Goal: Task Accomplishment & Management: Use online tool/utility

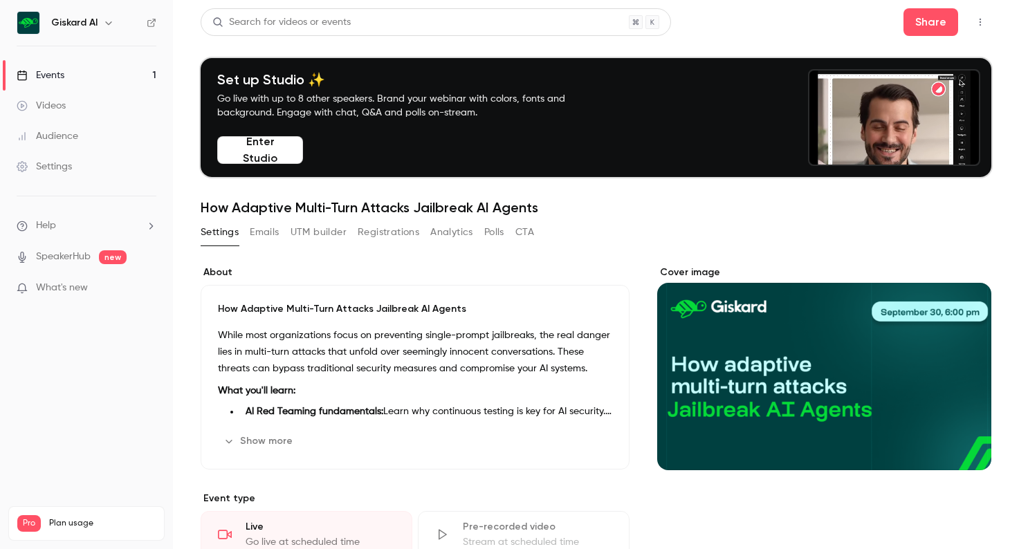
click at [397, 365] on p "While most organizations focus on preventing single-prompt jailbreaks, the real…" at bounding box center [415, 352] width 394 height 50
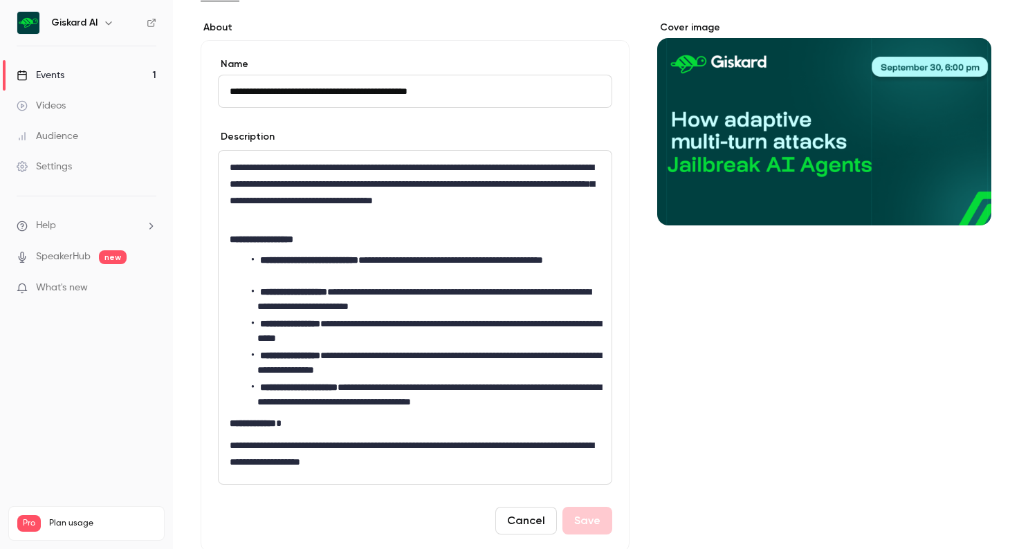
scroll to position [244, 0]
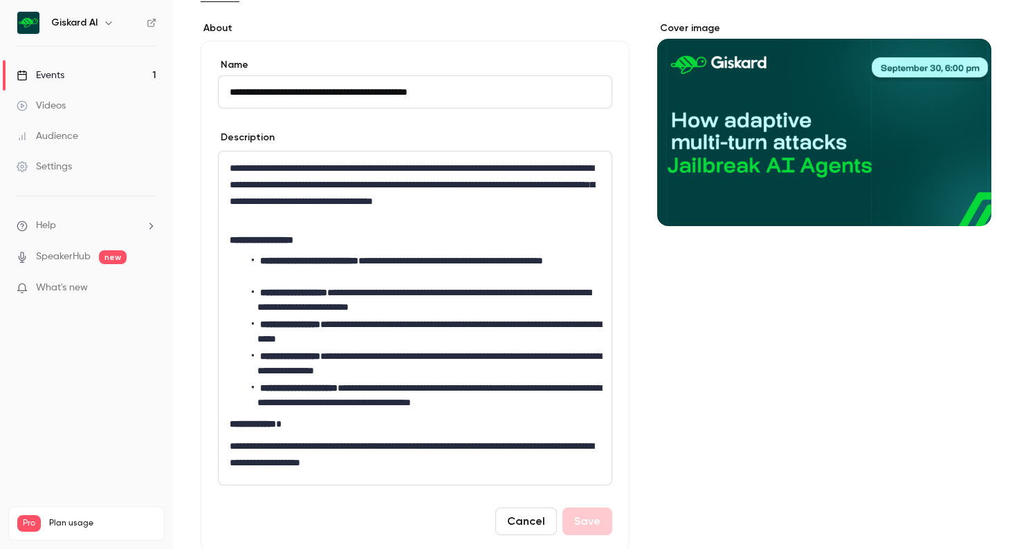
click at [526, 524] on button "Cancel" at bounding box center [526, 522] width 62 height 28
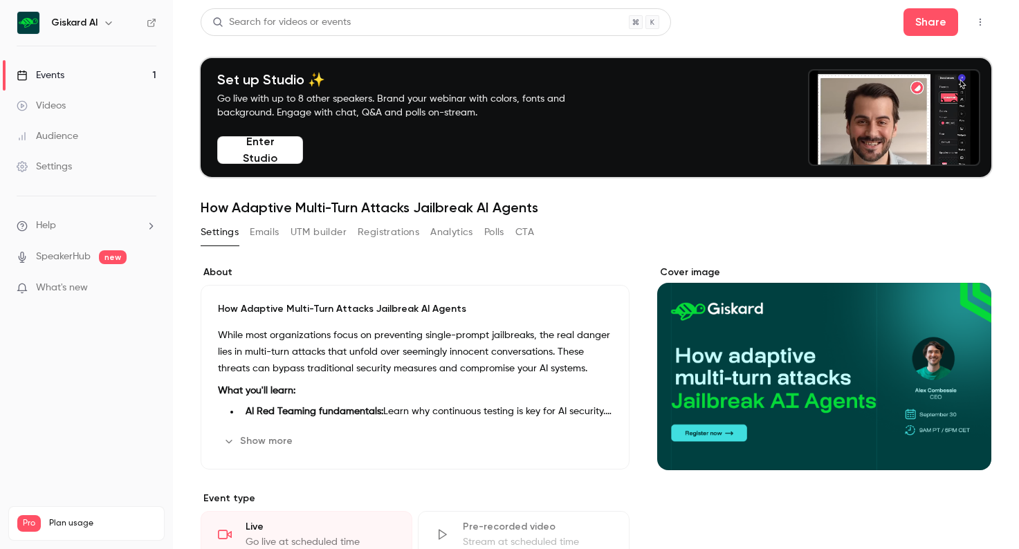
click at [272, 226] on button "Emails" at bounding box center [264, 232] width 29 height 22
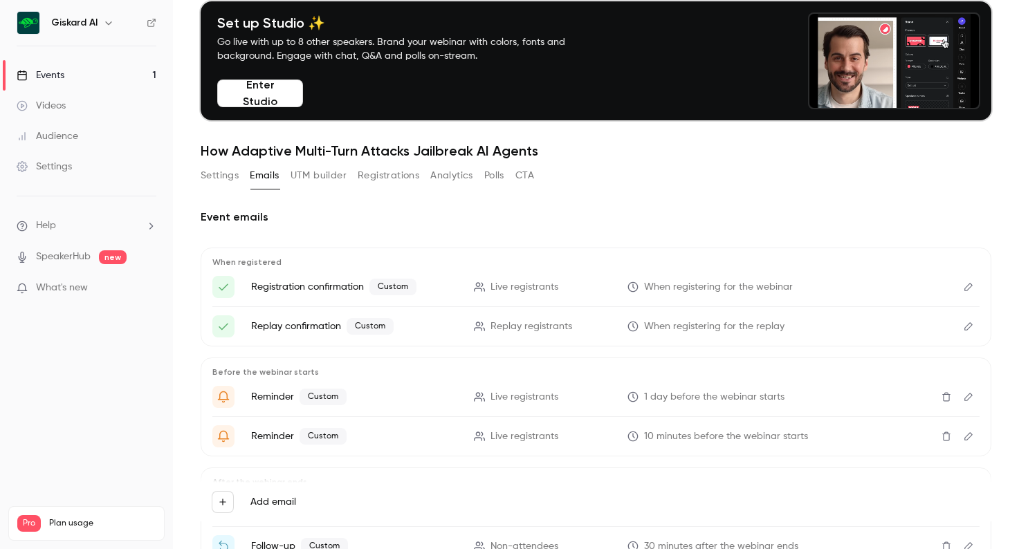
scroll to position [3, 0]
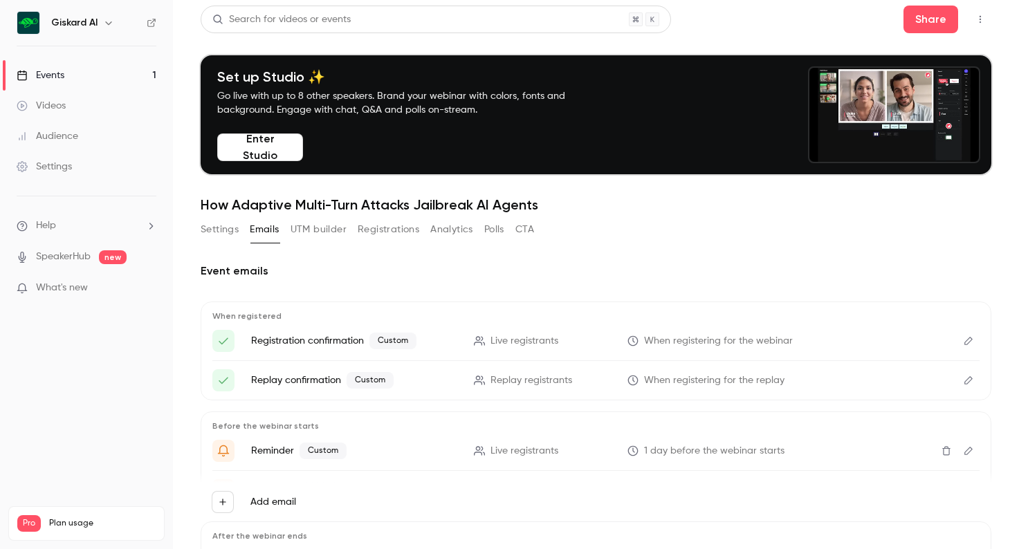
click at [309, 225] on button "UTM builder" at bounding box center [319, 230] width 56 height 22
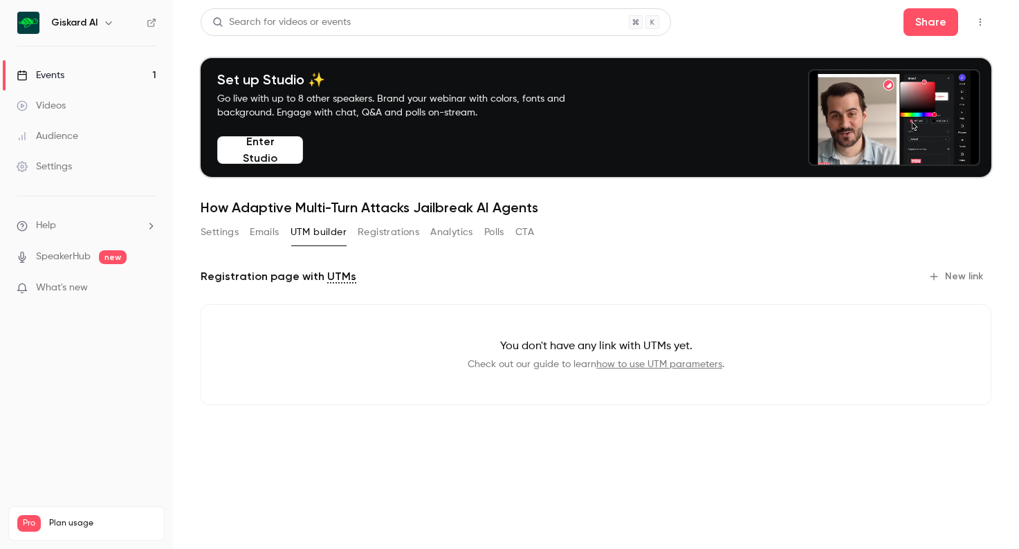
click at [399, 231] on button "Registrations" at bounding box center [389, 232] width 62 height 22
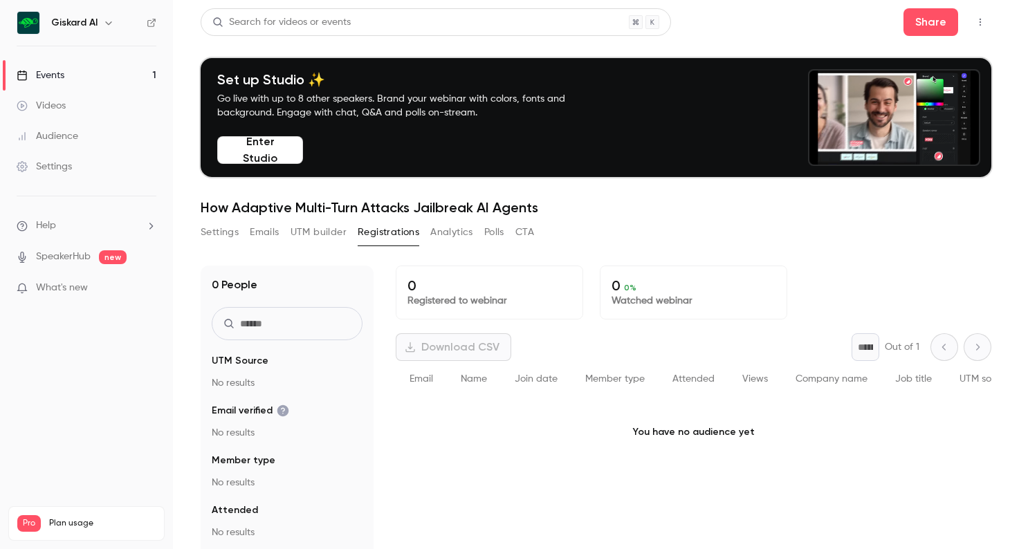
click at [334, 230] on button "UTM builder" at bounding box center [319, 232] width 56 height 22
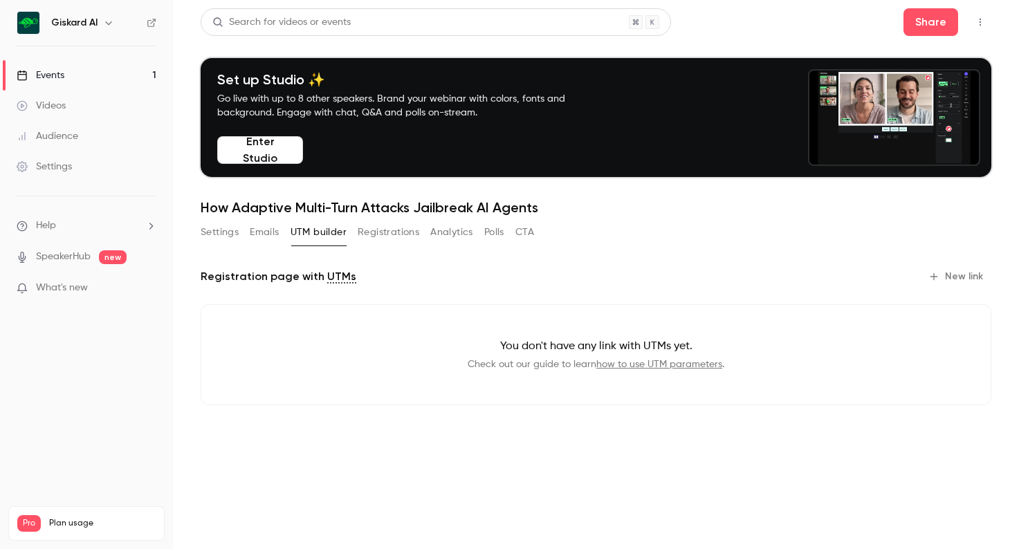
click at [644, 369] on link "how to use UTM parameters" at bounding box center [660, 365] width 126 height 10
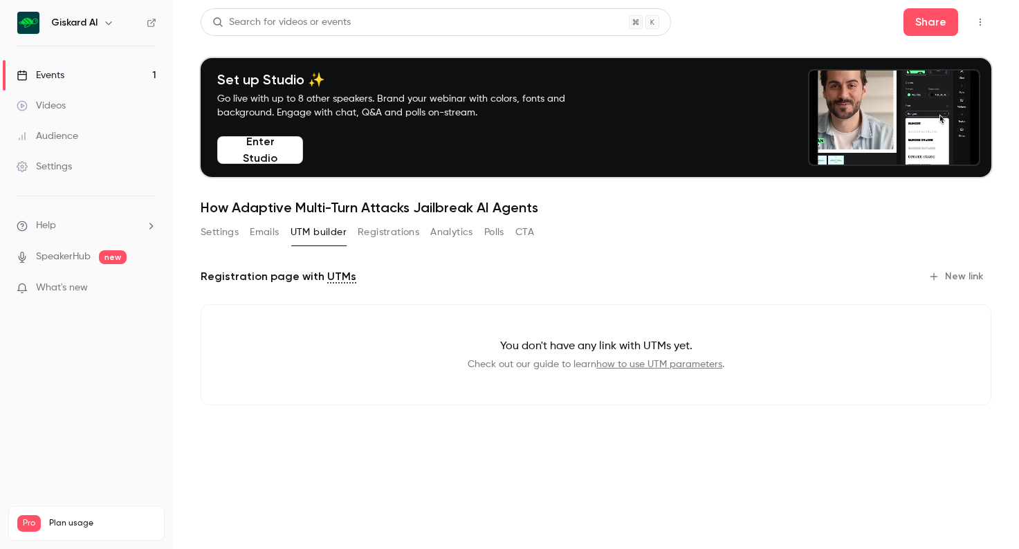
click at [966, 271] on button "New link" at bounding box center [957, 277] width 69 height 22
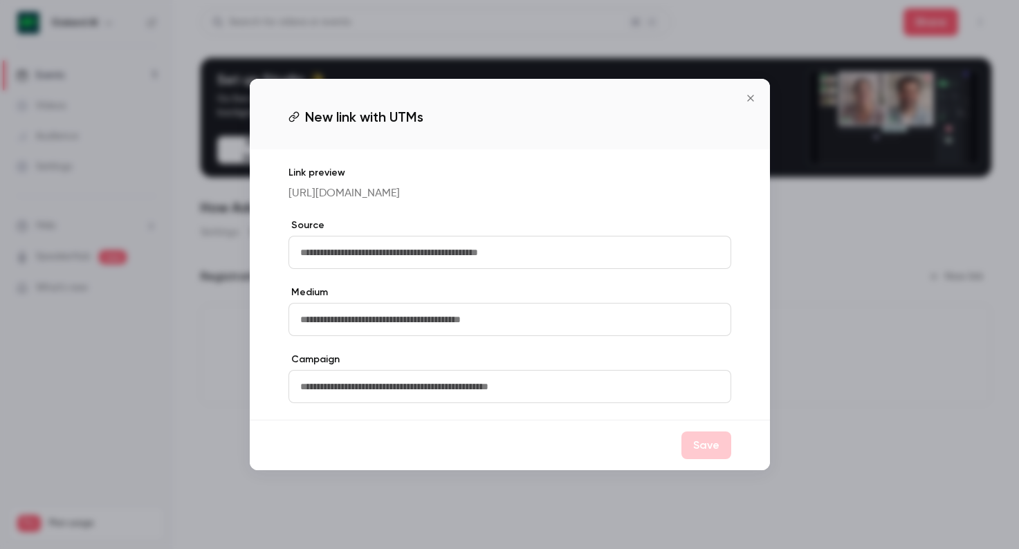
click at [349, 257] on input "text" at bounding box center [510, 252] width 443 height 33
paste input "**********"
type input "**********"
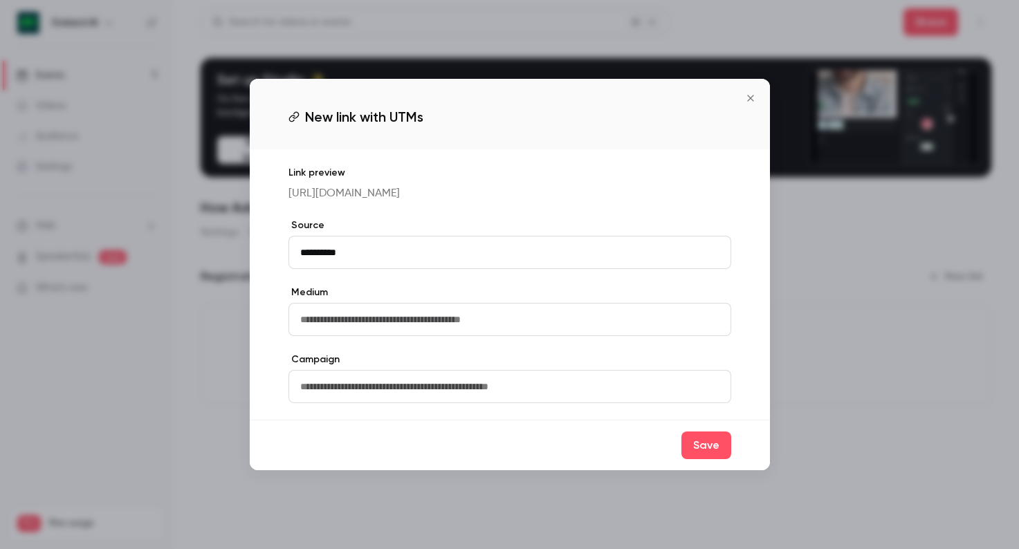
click at [346, 323] on input "text" at bounding box center [510, 319] width 443 height 33
paste input "**********"
type input "**********"
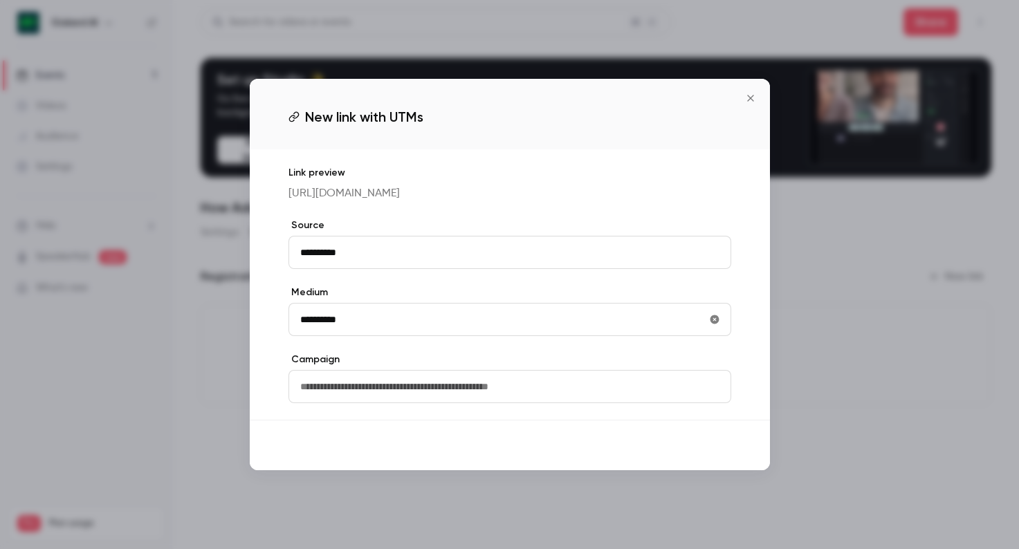
click at [704, 457] on button "Save" at bounding box center [707, 446] width 50 height 28
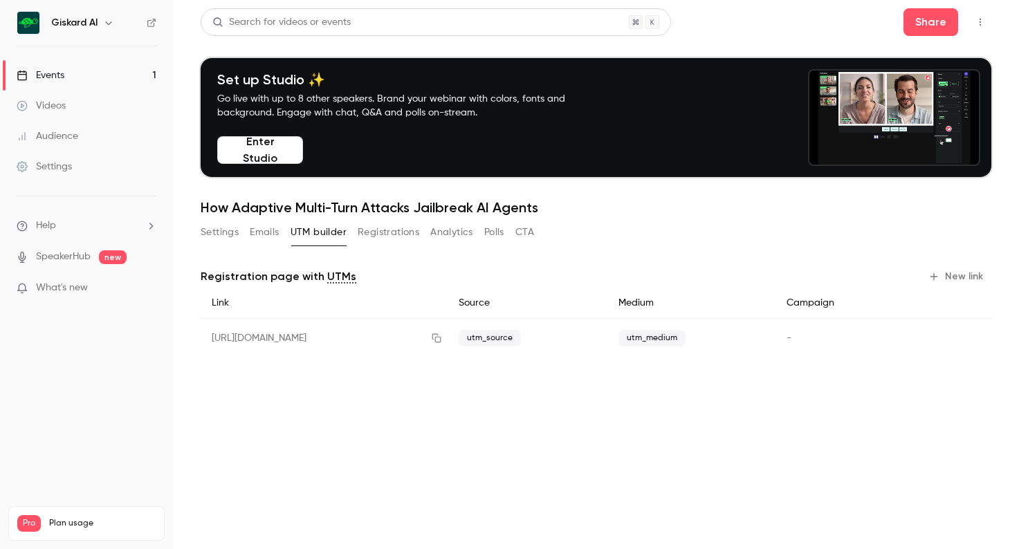
click at [457, 227] on button "Analytics" at bounding box center [451, 232] width 43 height 22
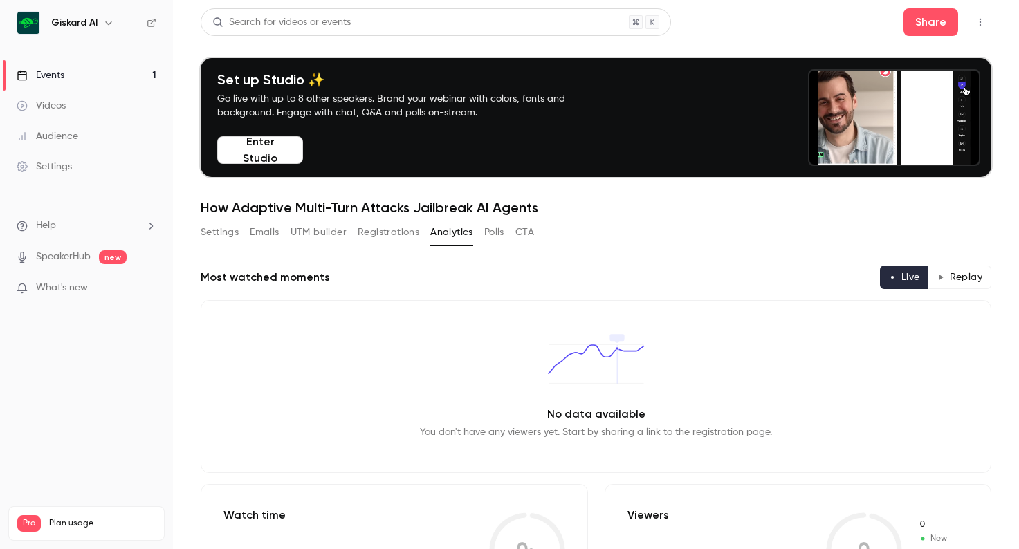
click at [60, 171] on div "Settings" at bounding box center [44, 167] width 55 height 14
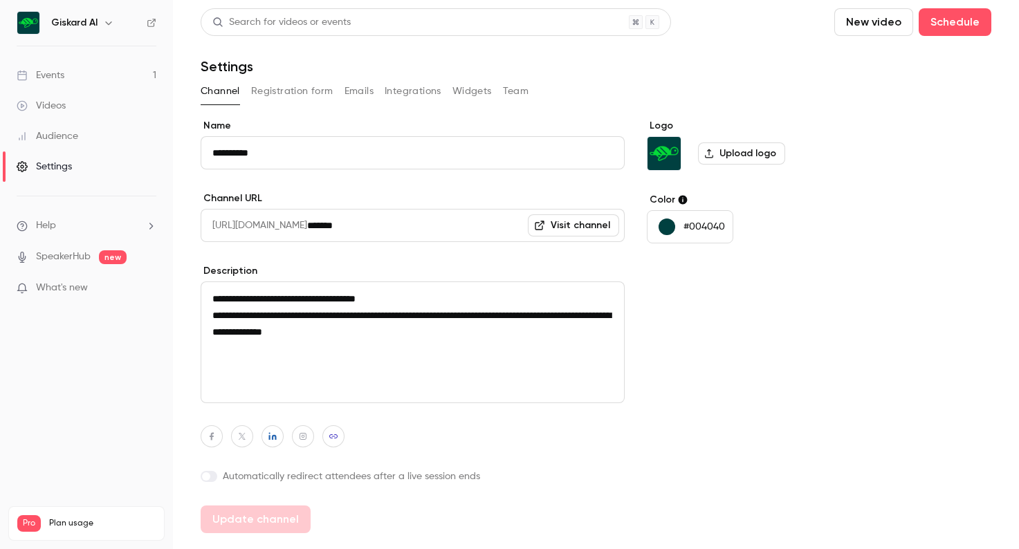
click at [424, 89] on button "Integrations" at bounding box center [413, 91] width 57 height 22
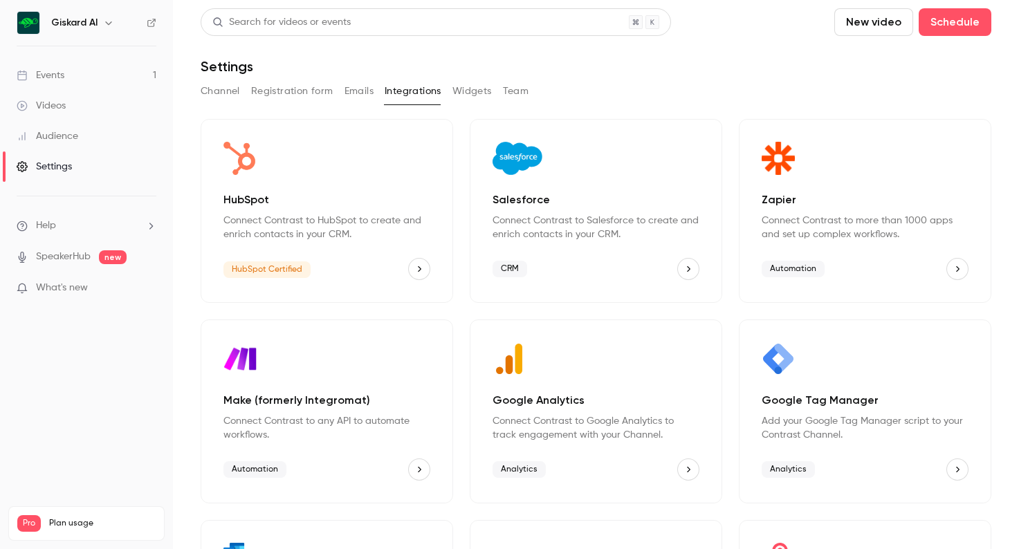
click at [963, 471] on button "Google Tag Manager" at bounding box center [958, 470] width 22 height 22
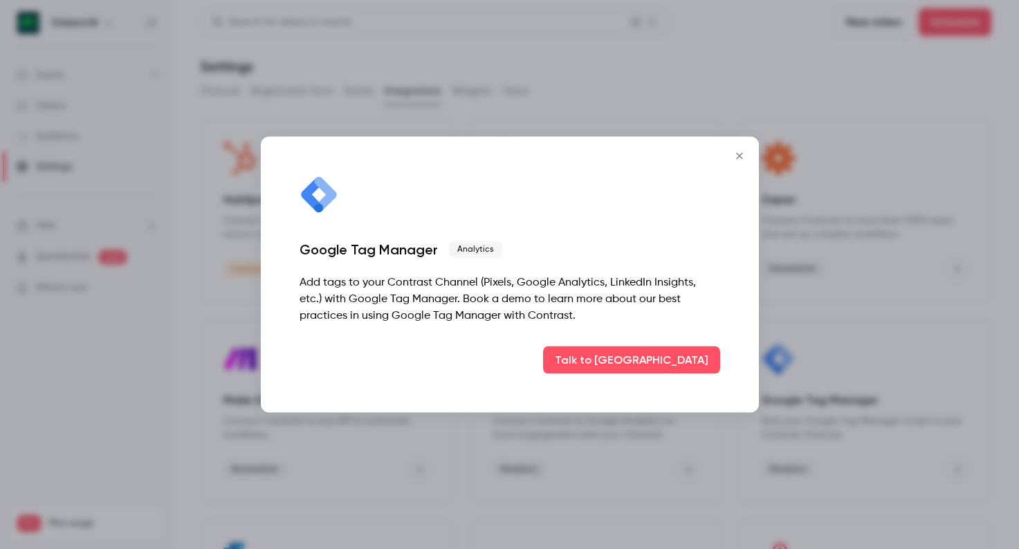
click at [734, 156] on icon "Close" at bounding box center [739, 156] width 17 height 11
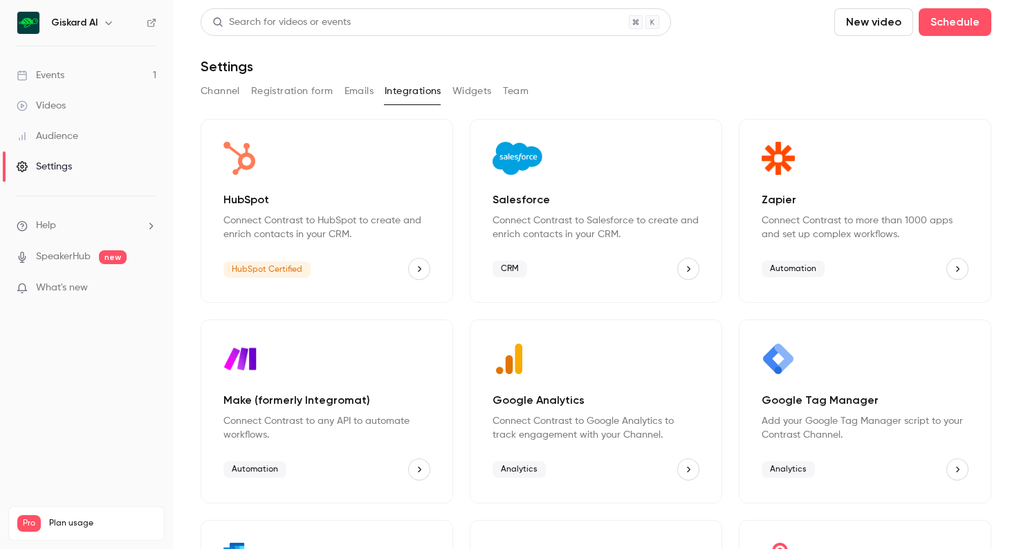
click at [828, 419] on p "Add your Google Tag Manager script to your Contrast Channel." at bounding box center [865, 429] width 207 height 28
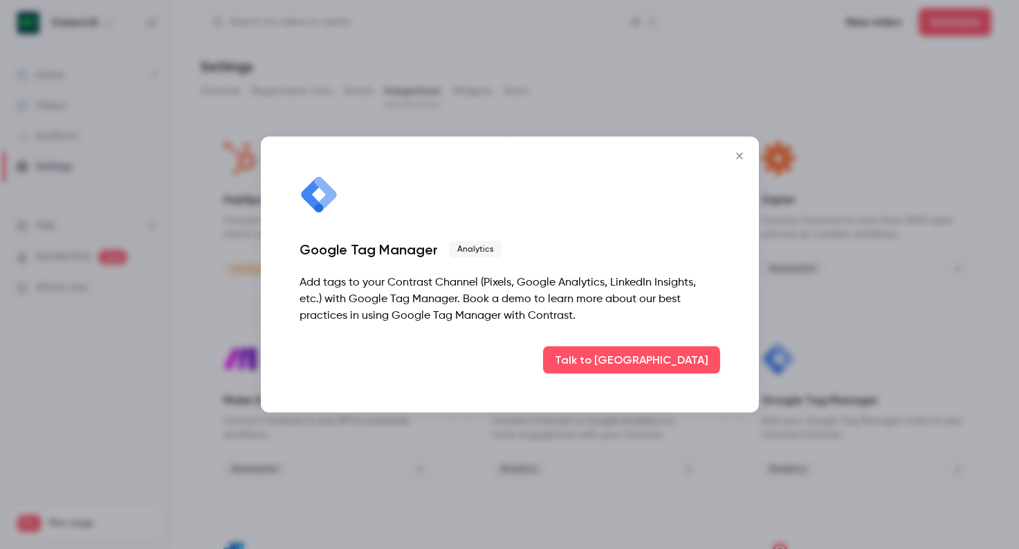
click at [734, 149] on button "Close" at bounding box center [740, 157] width 28 height 28
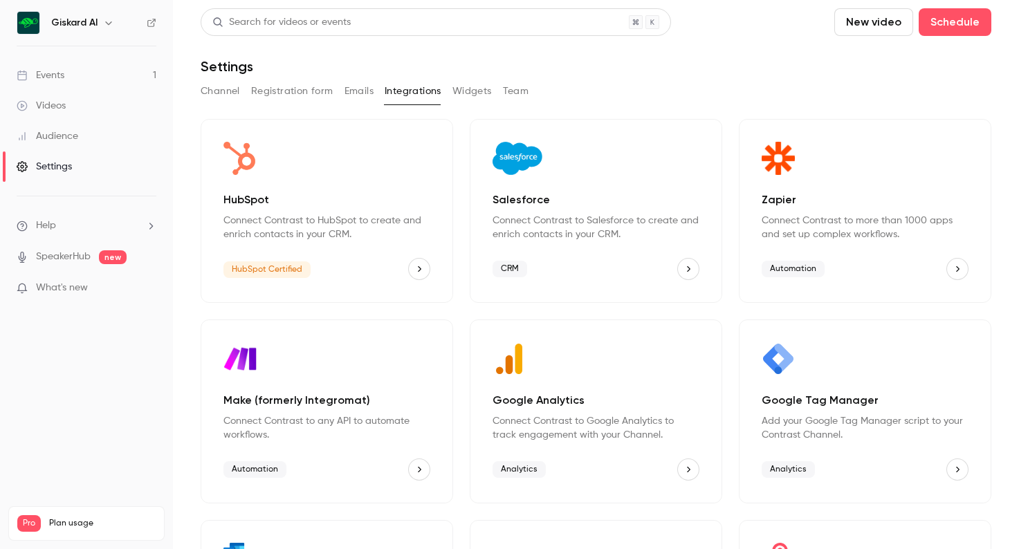
click at [574, 411] on div "Google Analytics Connect Contrast to Google Analytics to track engagement with …" at bounding box center [596, 417] width 207 height 50
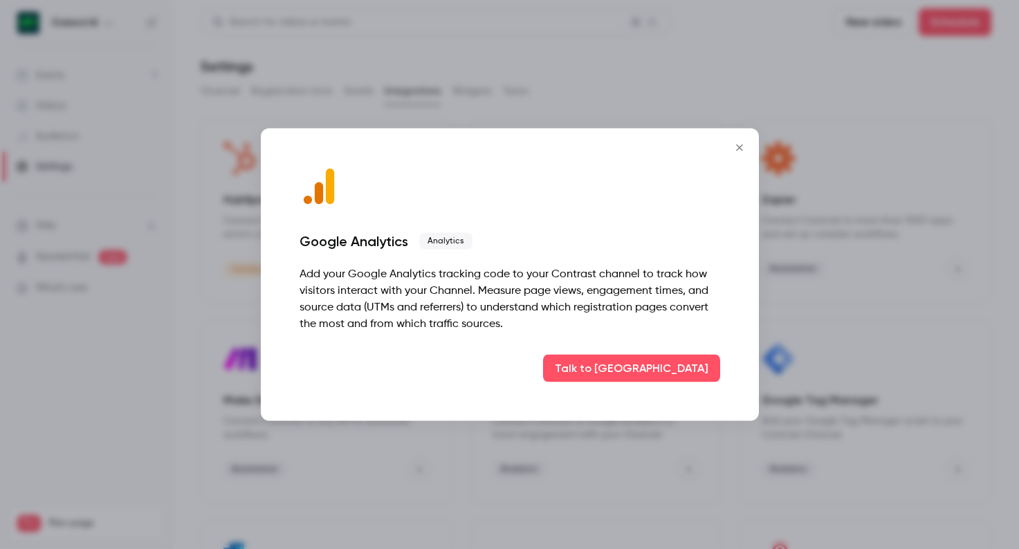
click at [739, 138] on button "Close" at bounding box center [740, 148] width 28 height 28
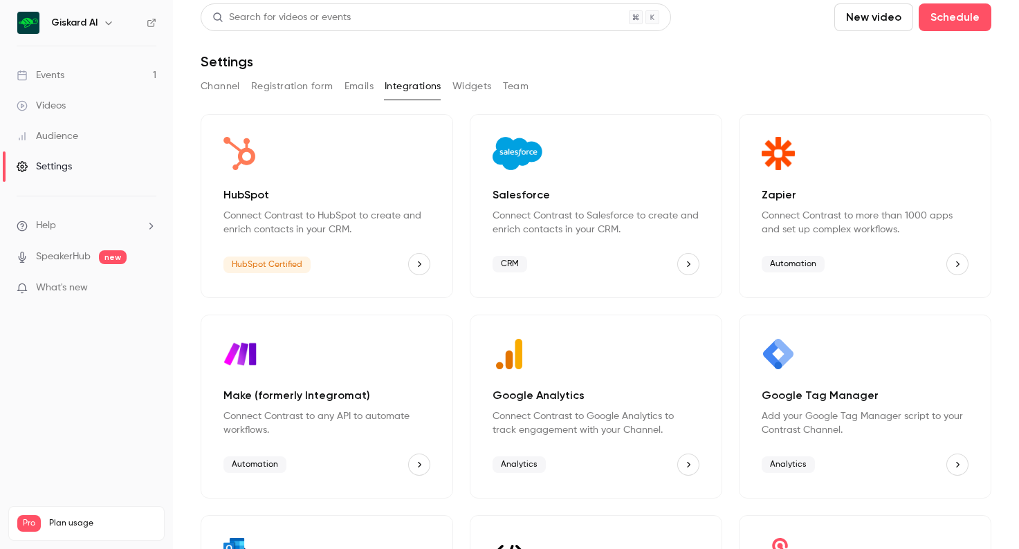
scroll to position [1, 0]
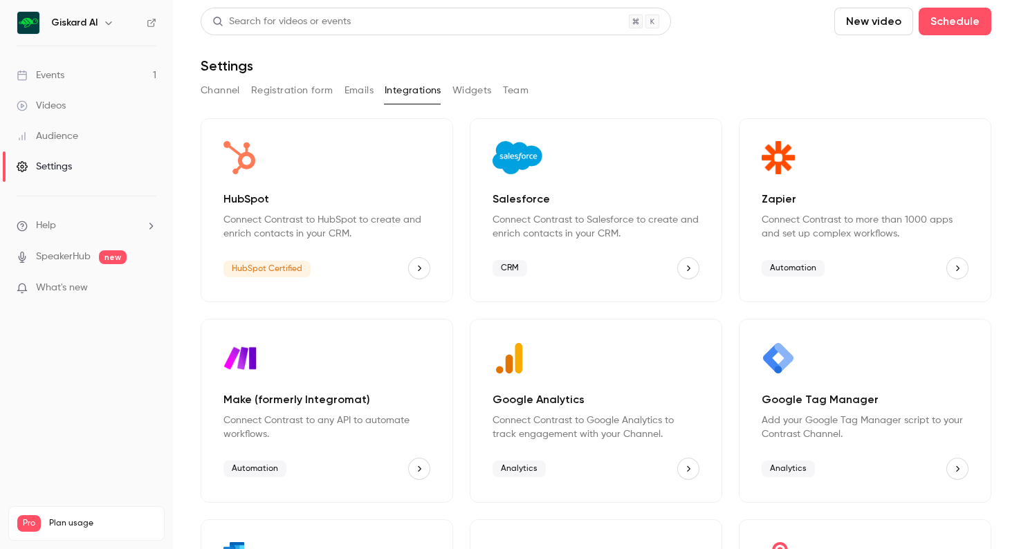
click at [410, 230] on p "Connect Contrast to HubSpot to create and enrich contacts in your CRM." at bounding box center [327, 227] width 207 height 28
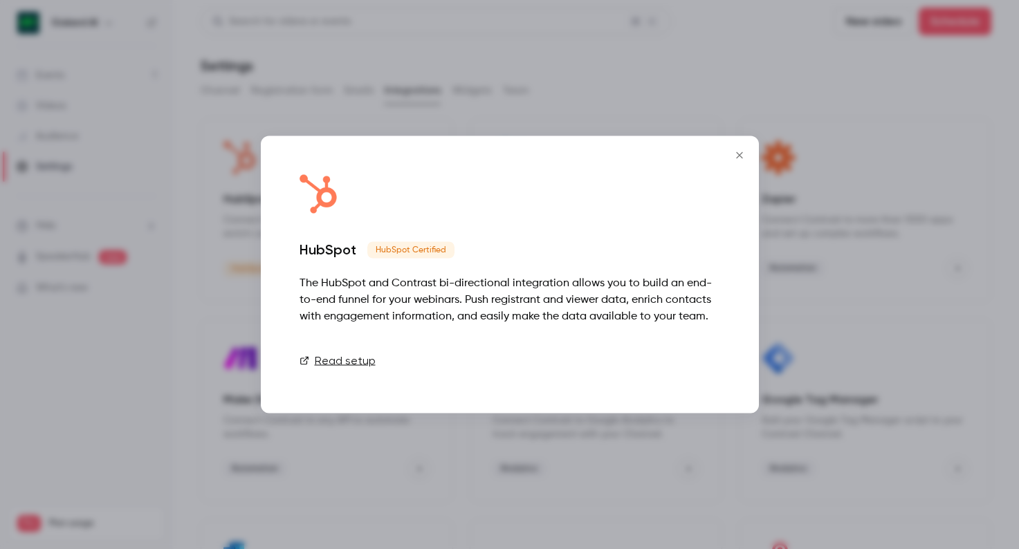
click at [688, 364] on link "Connect" at bounding box center [685, 361] width 69 height 28
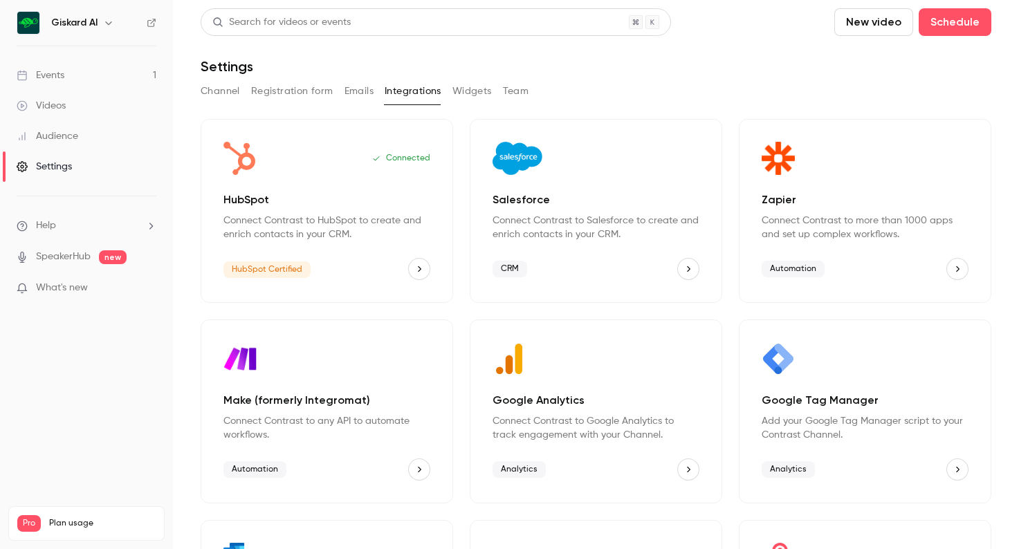
click at [597, 403] on p "Google Analytics" at bounding box center [596, 400] width 207 height 17
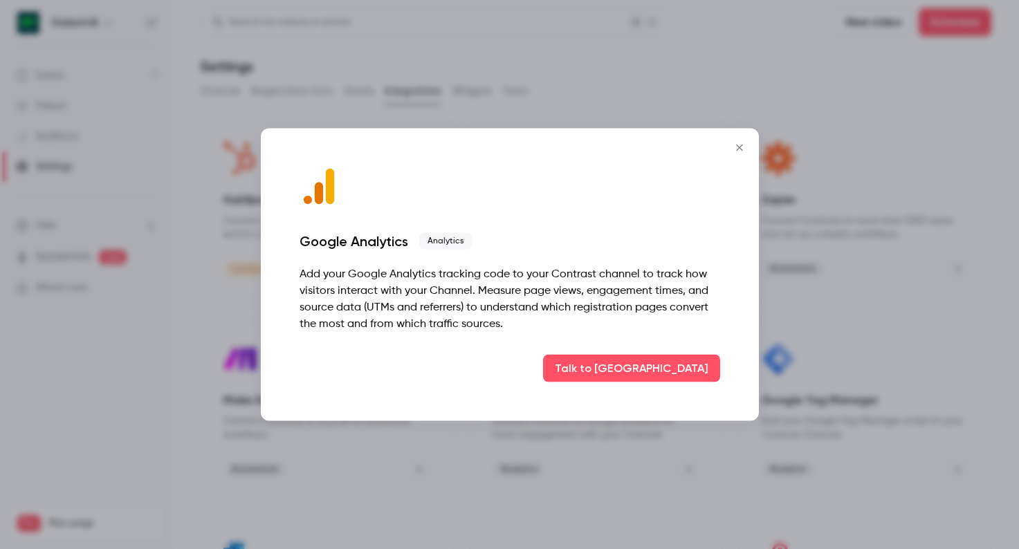
click at [740, 145] on icon "Close" at bounding box center [739, 148] width 17 height 11
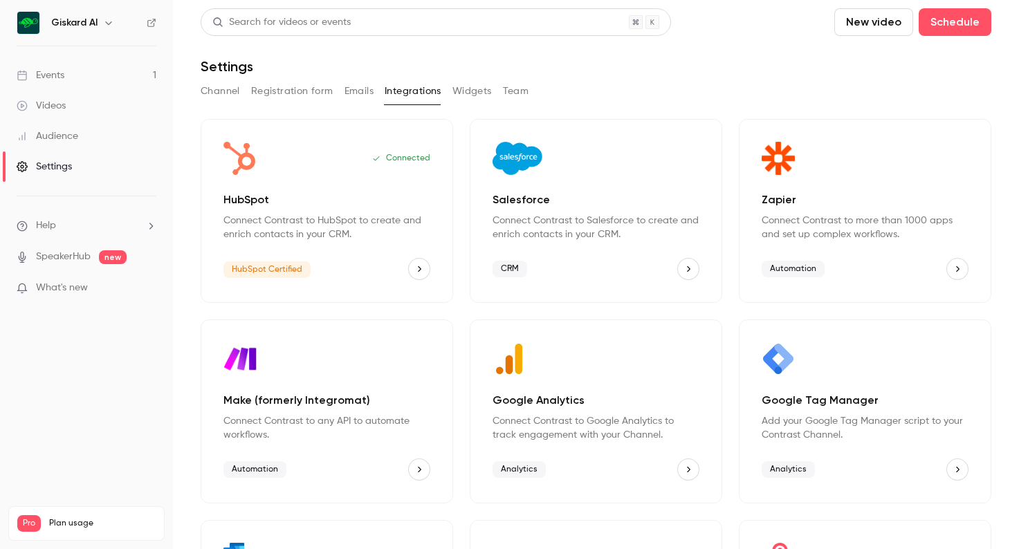
click at [361, 95] on button "Emails" at bounding box center [359, 91] width 29 height 22
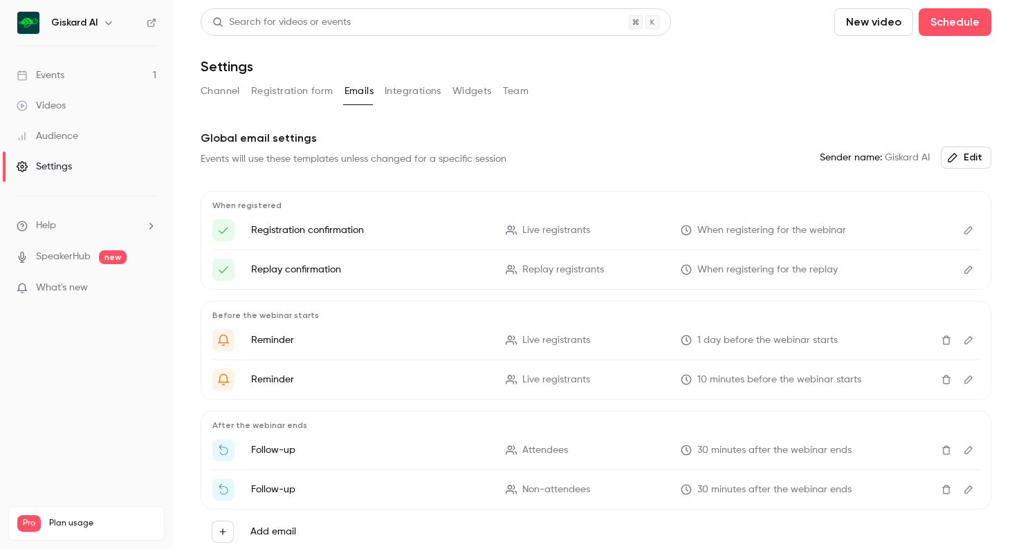
click at [314, 93] on button "Registration form" at bounding box center [292, 91] width 82 height 22
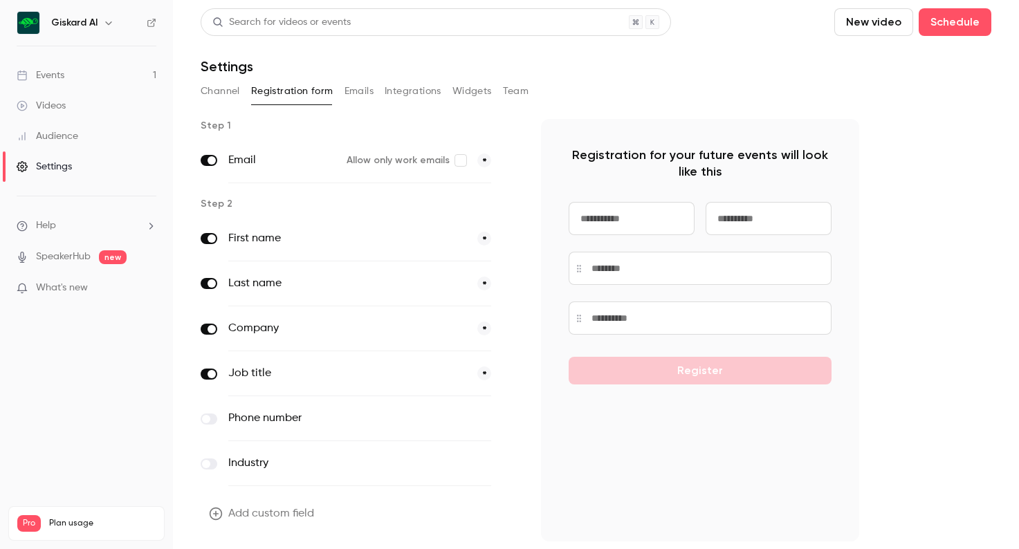
click at [482, 88] on button "Widgets" at bounding box center [472, 91] width 39 height 22
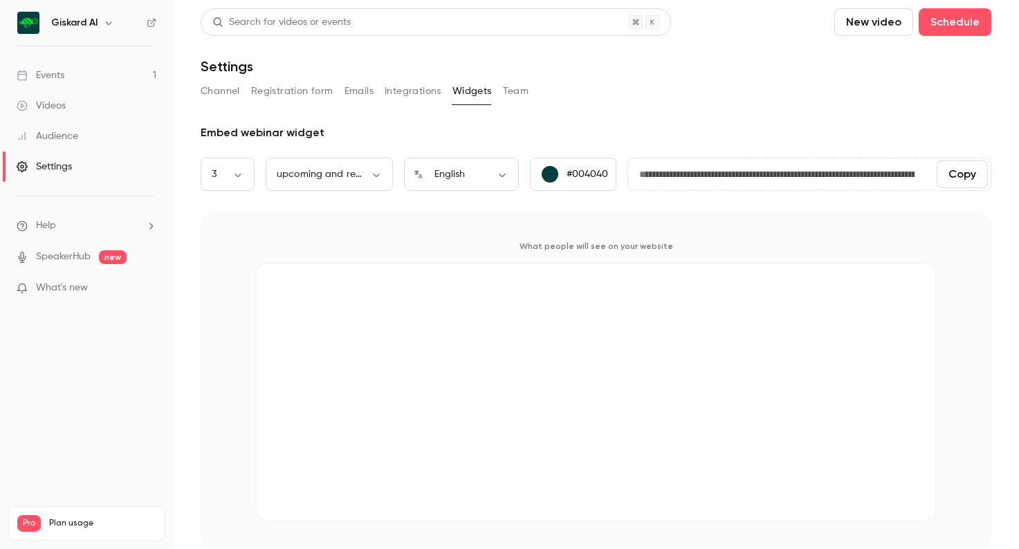
click at [512, 93] on button "Team" at bounding box center [516, 91] width 26 height 22
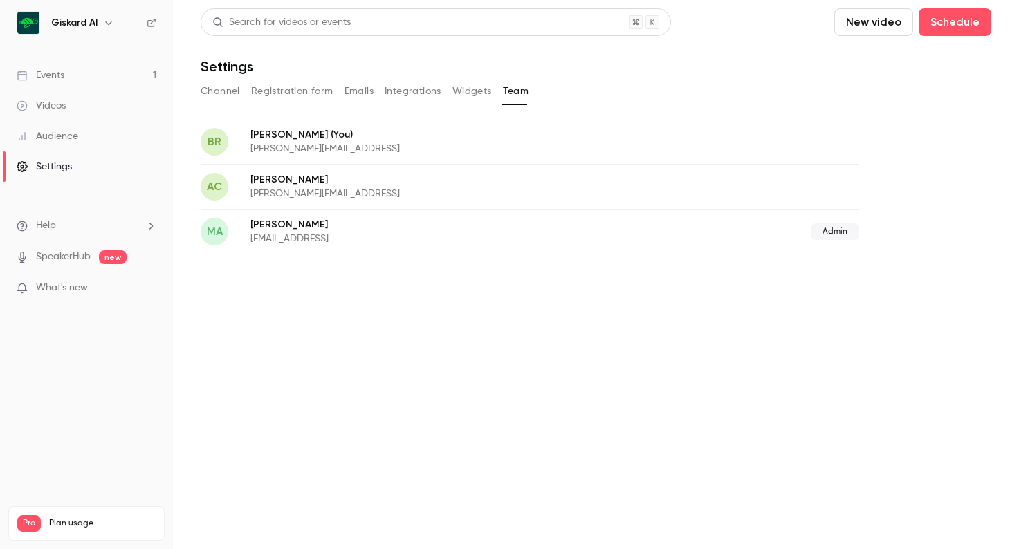
click at [219, 89] on button "Channel" at bounding box center [220, 91] width 39 height 22
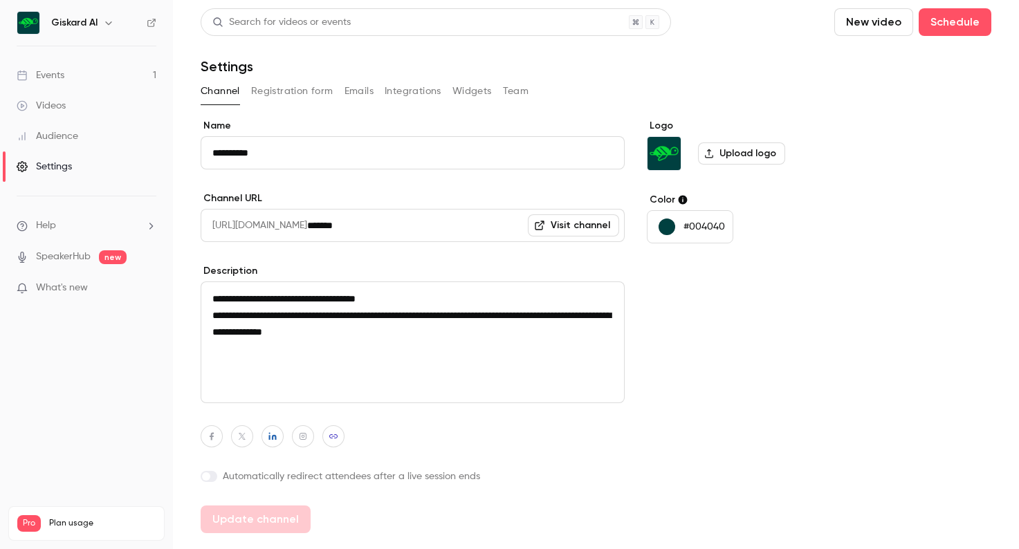
click at [82, 73] on link "Events 1" at bounding box center [86, 75] width 173 height 30
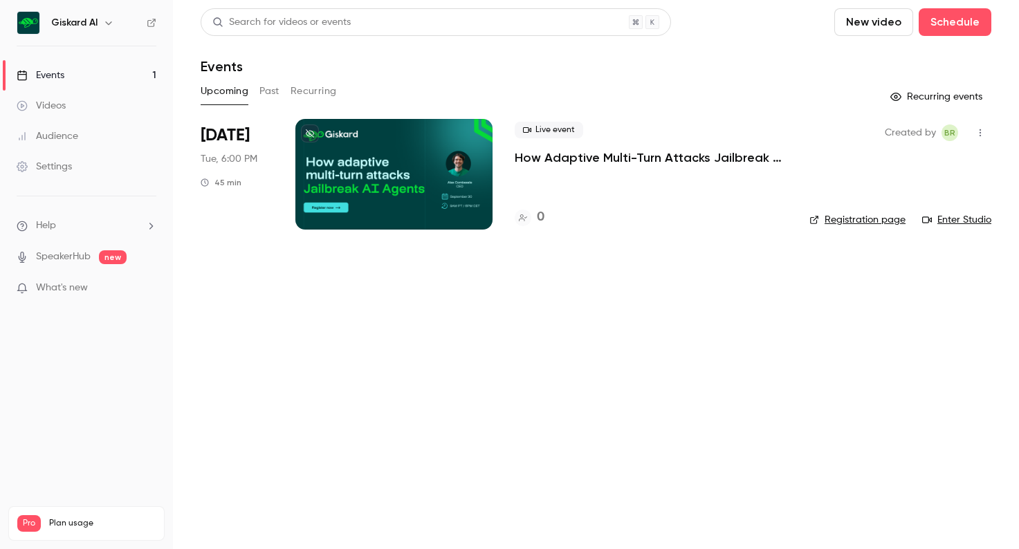
click at [563, 158] on p "How Adaptive Multi-Turn Attacks Jailbreak AI Agents" at bounding box center [651, 157] width 273 height 17
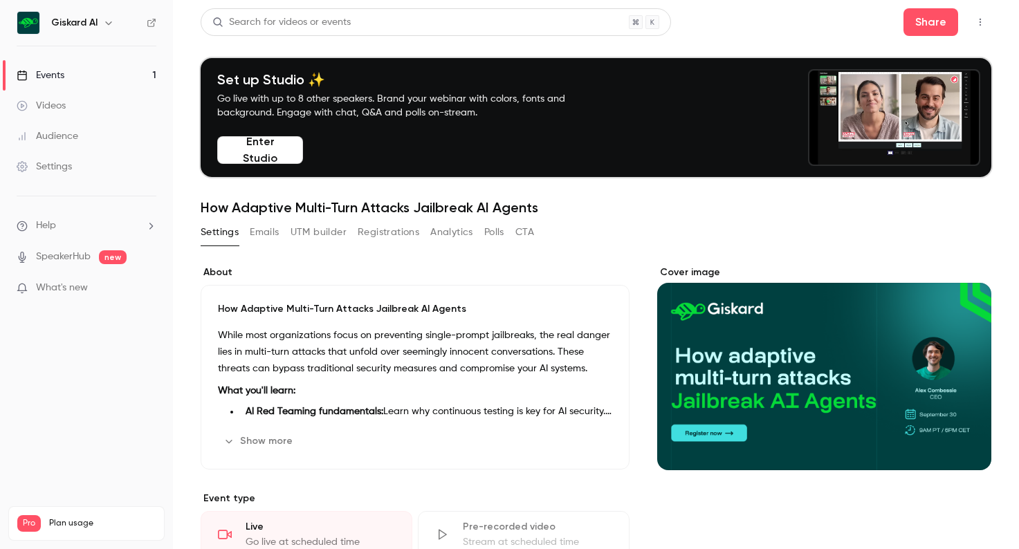
scroll to position [29, 0]
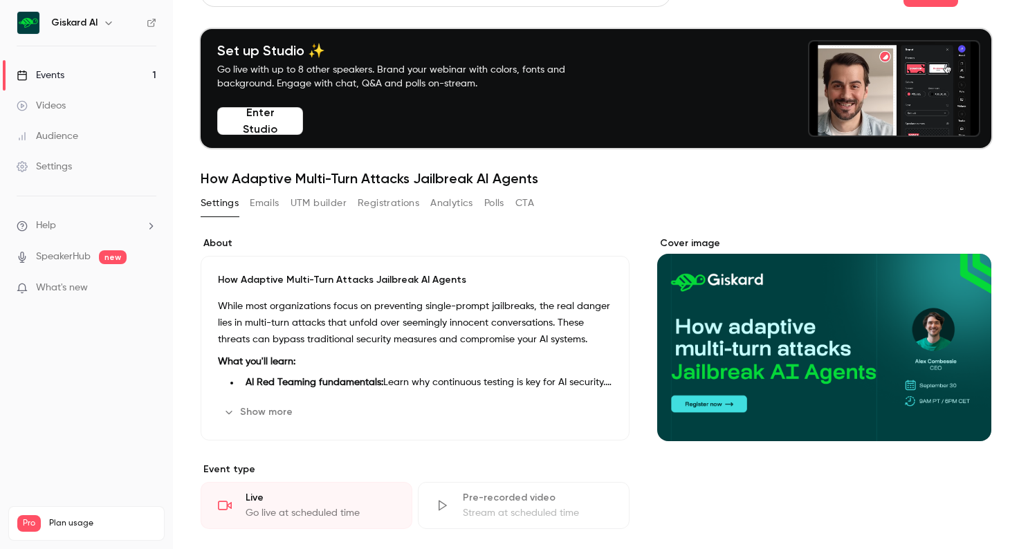
click at [498, 205] on button "Polls" at bounding box center [494, 203] width 20 height 22
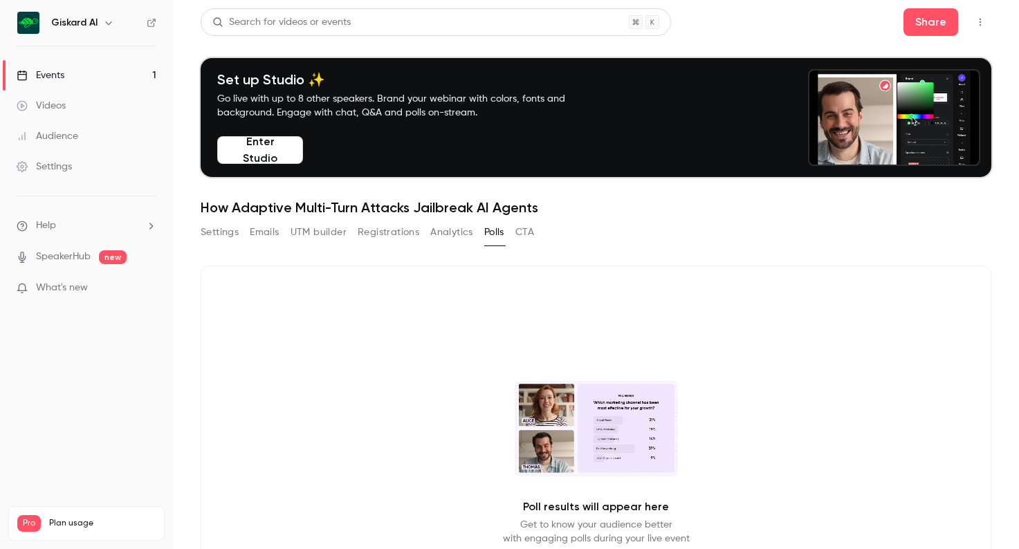
click at [453, 233] on button "Analytics" at bounding box center [451, 232] width 43 height 22
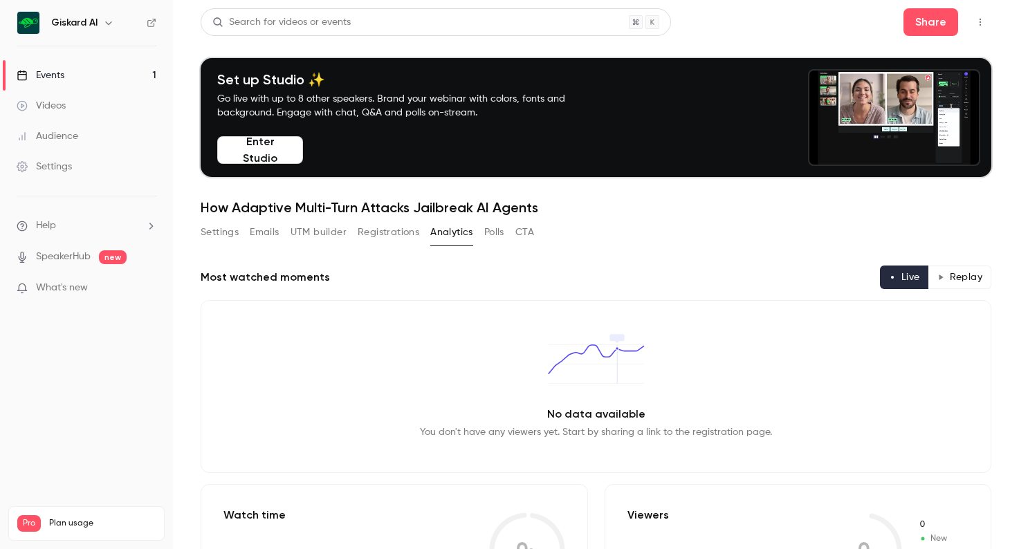
click at [406, 234] on button "Registrations" at bounding box center [389, 232] width 62 height 22
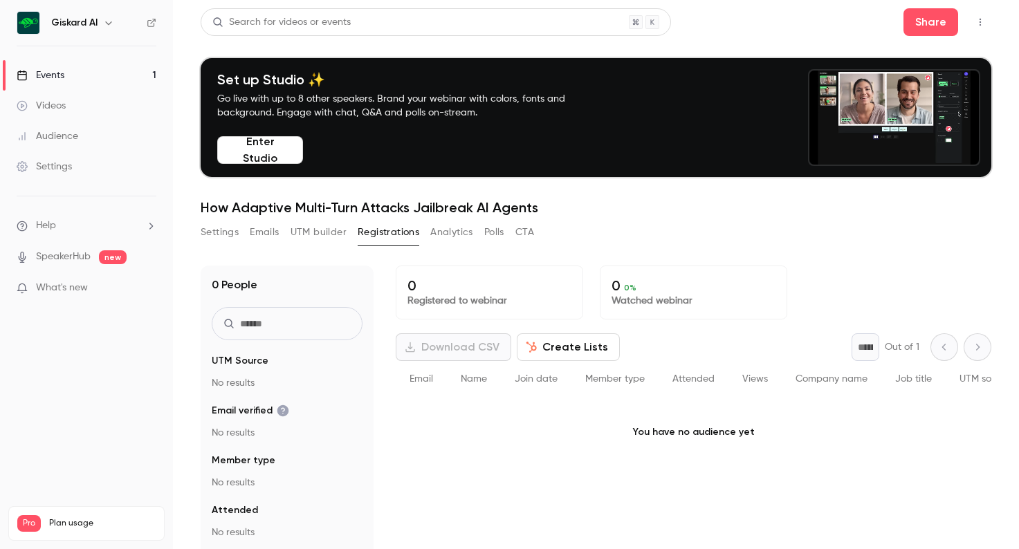
click at [331, 232] on button "UTM builder" at bounding box center [319, 232] width 56 height 22
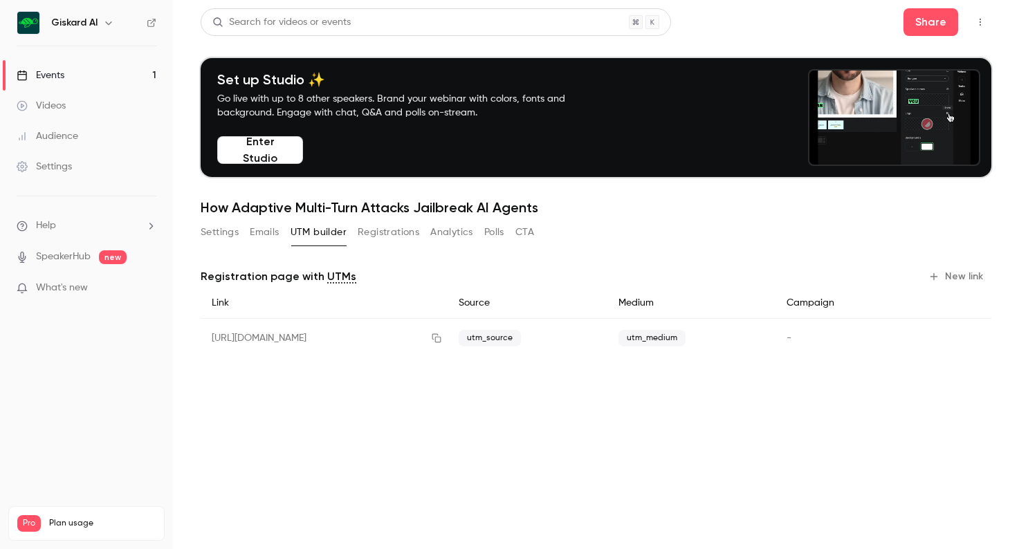
click at [262, 234] on button "Emails" at bounding box center [264, 232] width 29 height 22
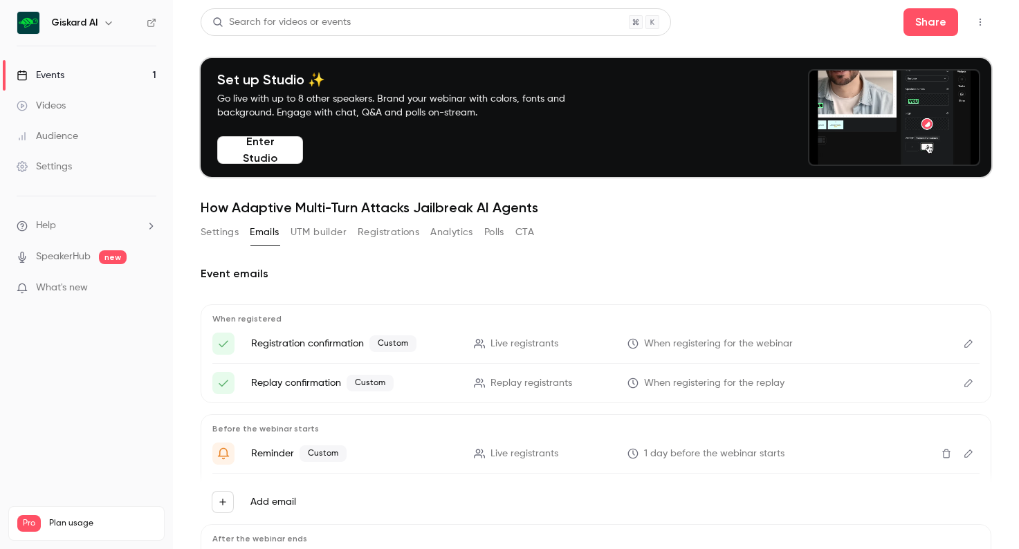
click at [221, 236] on button "Settings" at bounding box center [220, 232] width 38 height 22
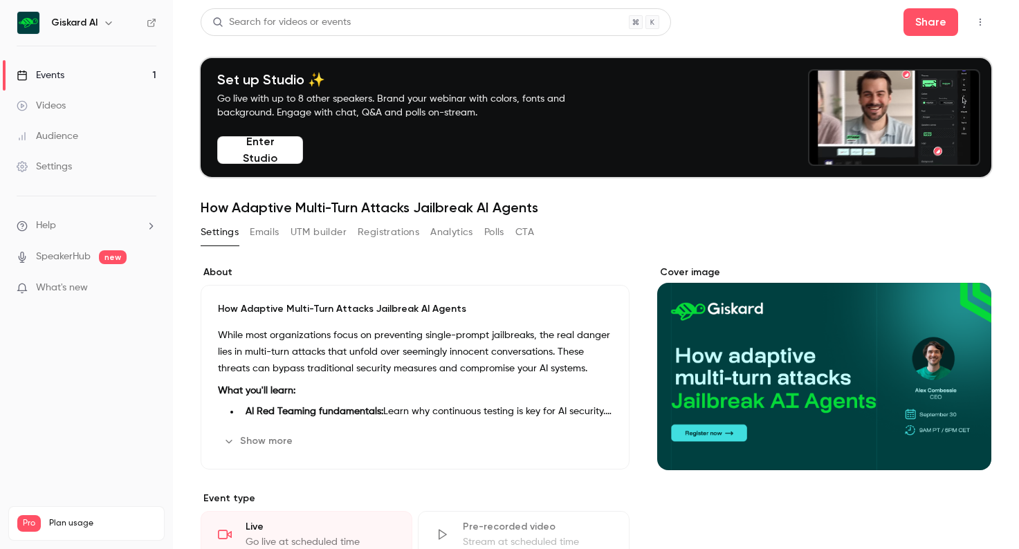
click at [979, 26] on icon "button" at bounding box center [980, 22] width 11 height 10
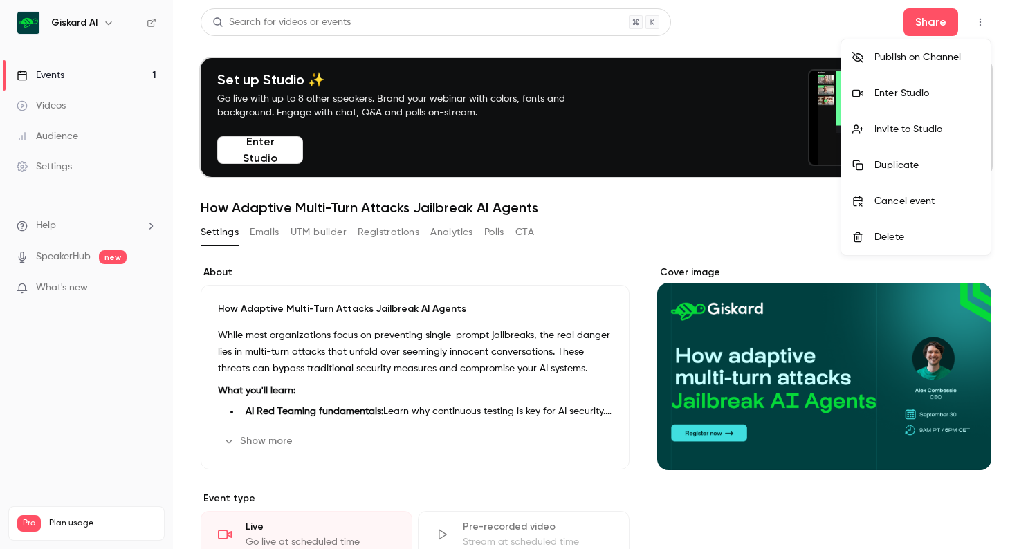
click at [716, 216] on div at bounding box center [509, 274] width 1019 height 549
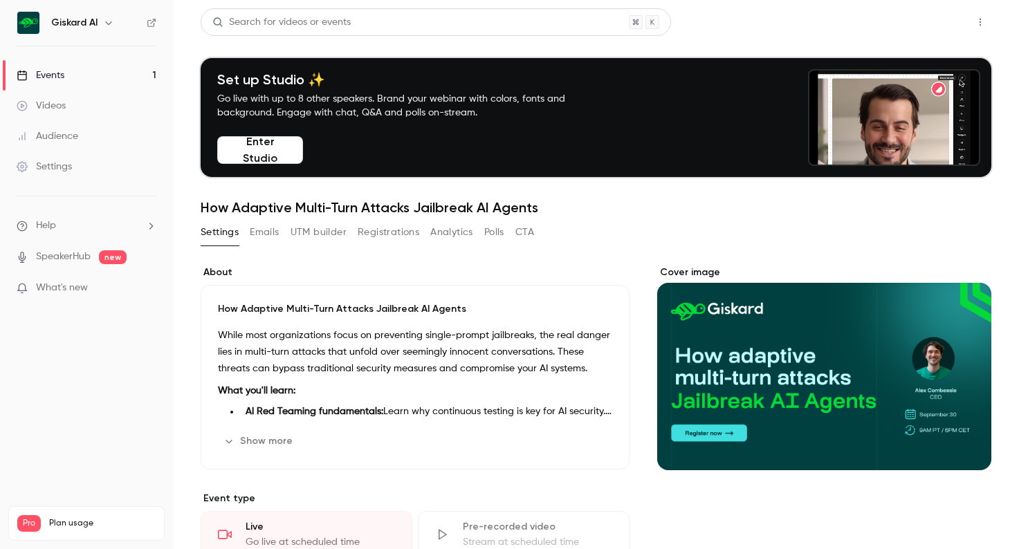
click at [929, 21] on button "Share" at bounding box center [931, 22] width 55 height 28
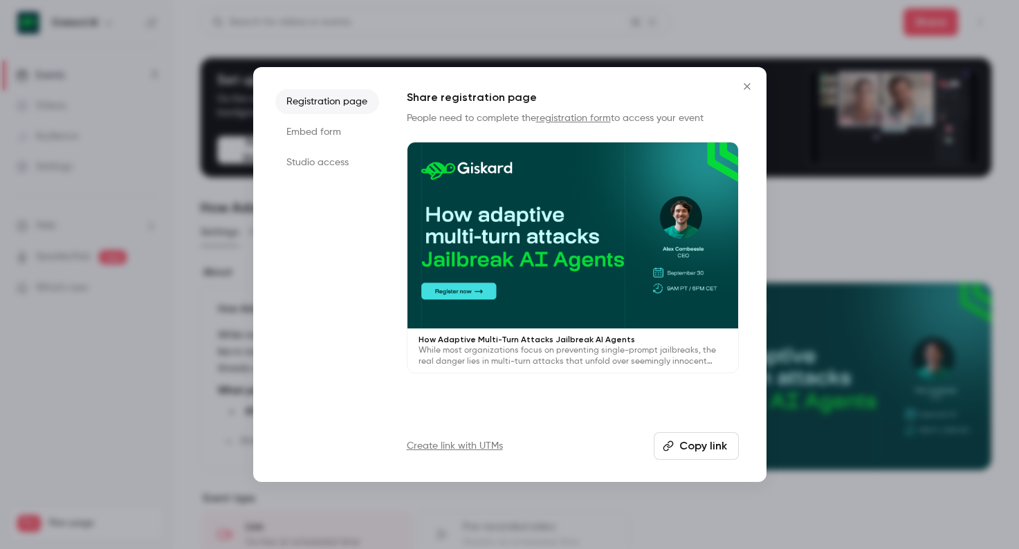
click at [679, 441] on button "Copy link" at bounding box center [696, 447] width 85 height 28
click at [741, 89] on icon "Close" at bounding box center [747, 86] width 17 height 11
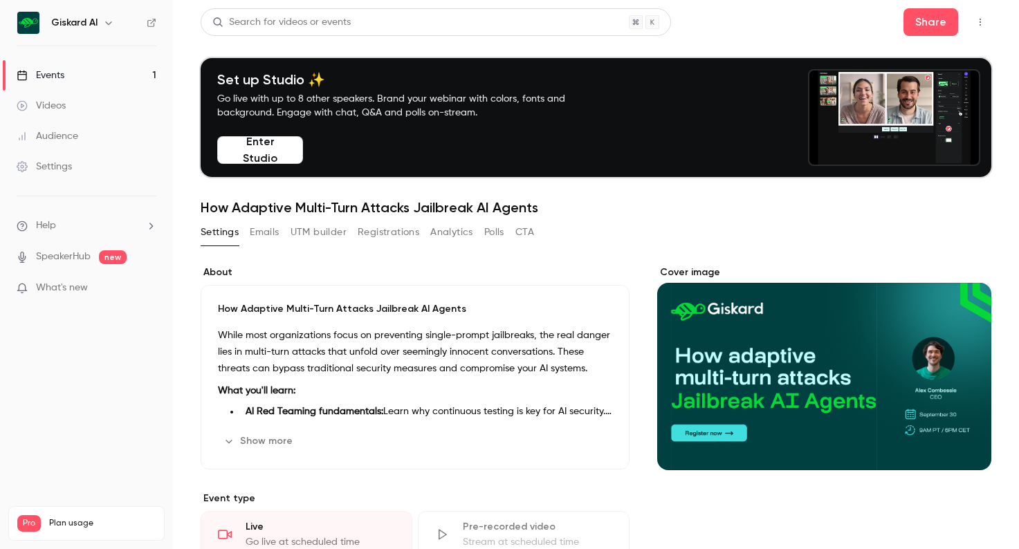
click at [321, 233] on button "UTM builder" at bounding box center [319, 232] width 56 height 22
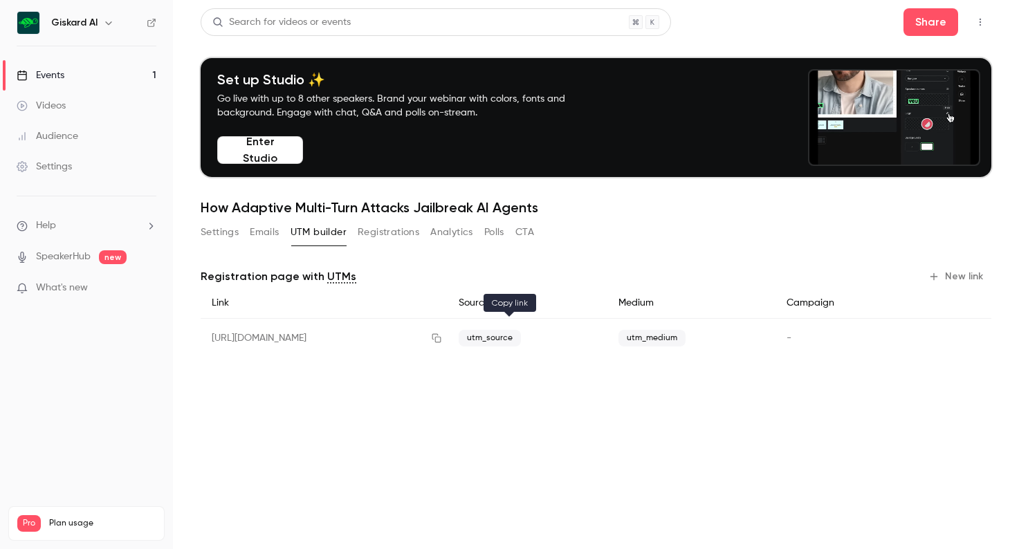
click at [442, 338] on icon "button" at bounding box center [437, 338] width 9 height 9
click at [214, 208] on h1 "How Adaptive Multi-Turn Attacks Jailbreak AI Agents" at bounding box center [596, 207] width 791 height 17
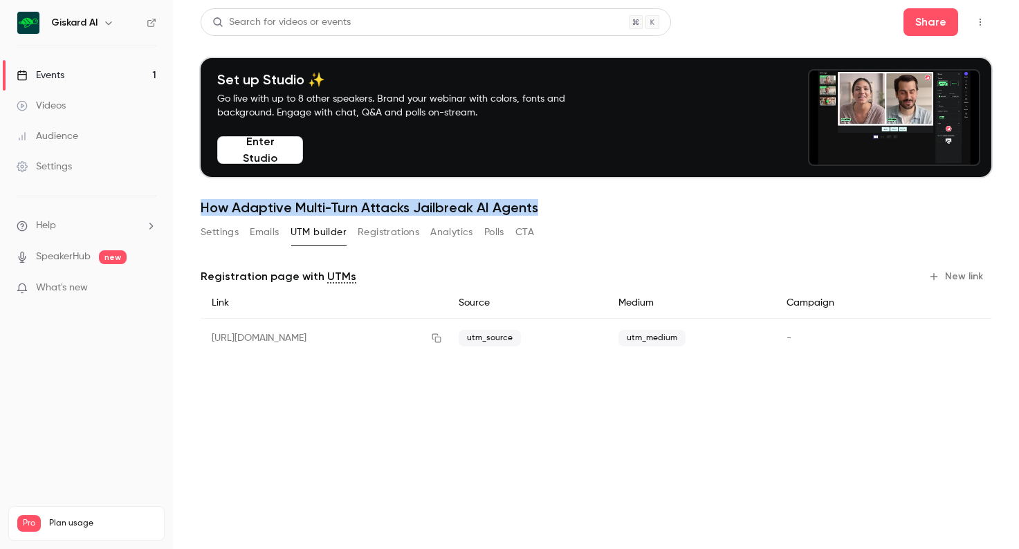
drag, startPoint x: 214, startPoint y: 208, endPoint x: 525, endPoint y: 202, distance: 311.5
click at [525, 202] on h1 "How Adaptive Multi-Turn Attacks Jailbreak AI Agents" at bounding box center [596, 207] width 791 height 17
copy h1 "How Adaptive Multi-Turn Attacks Jailbreak AI Agents"
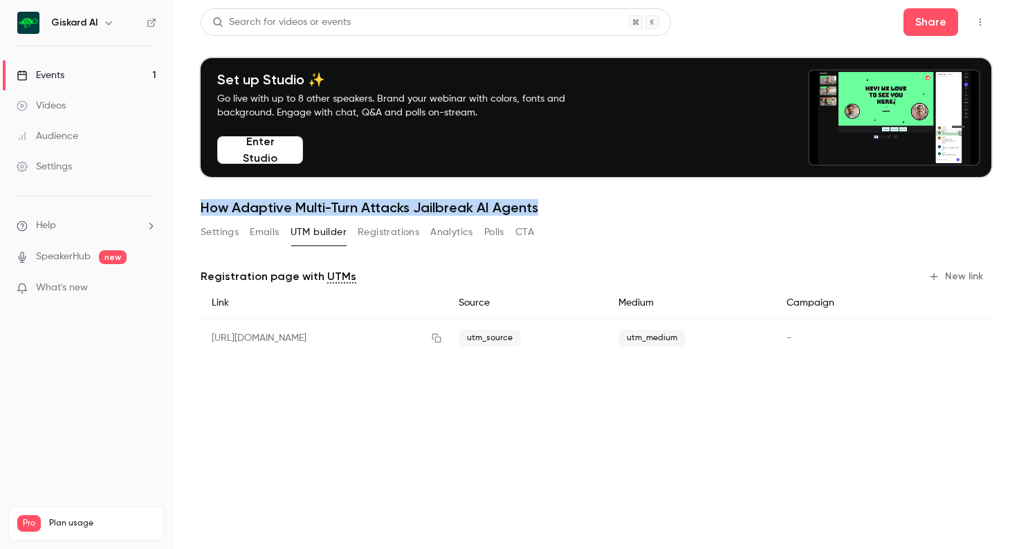
click at [221, 229] on button "Settings" at bounding box center [220, 232] width 38 height 22
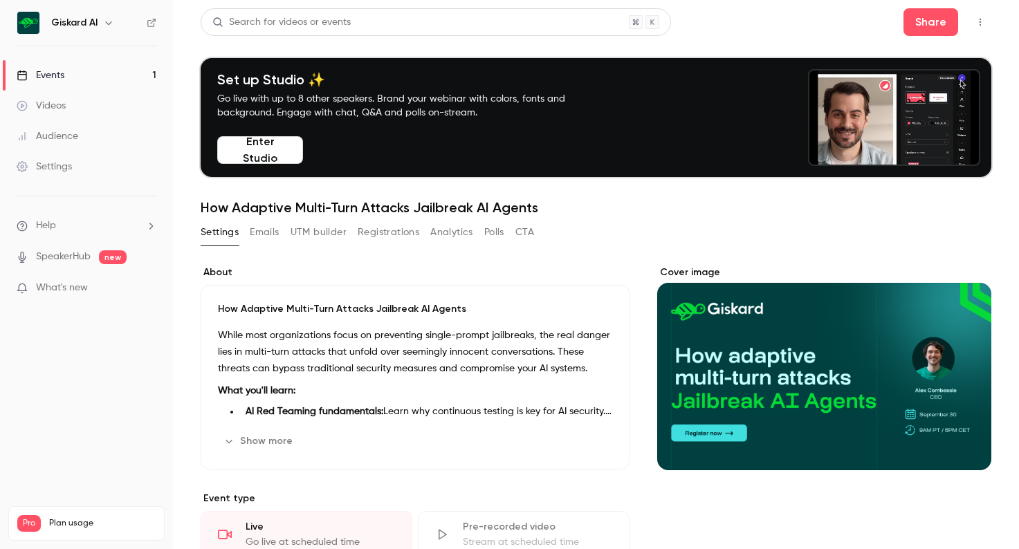
click at [249, 309] on p "How Adaptive Multi-Turn Attacks Jailbreak AI Agents" at bounding box center [415, 309] width 394 height 14
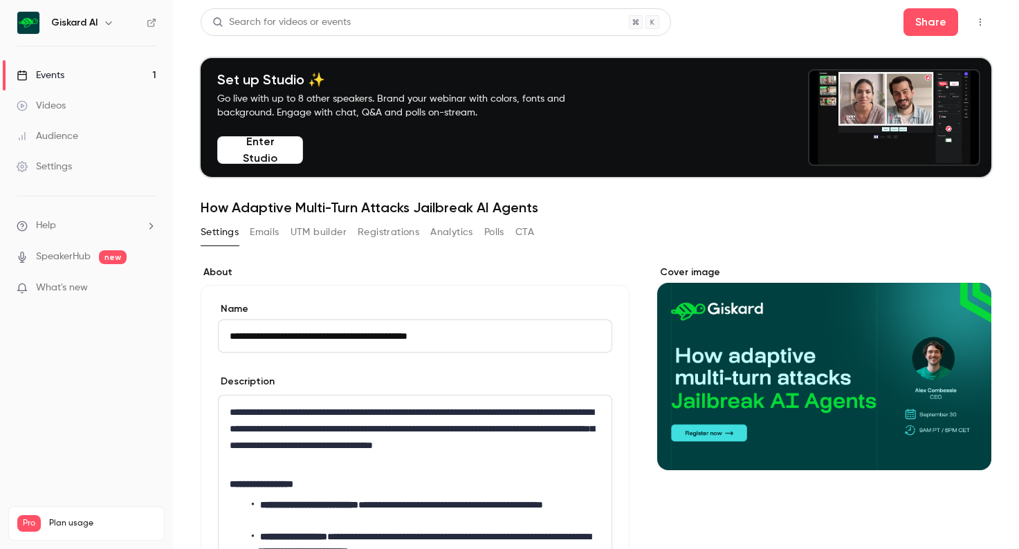
click at [258, 336] on input "**********" at bounding box center [415, 336] width 394 height 33
click at [325, 332] on input "**********" at bounding box center [415, 336] width 394 height 33
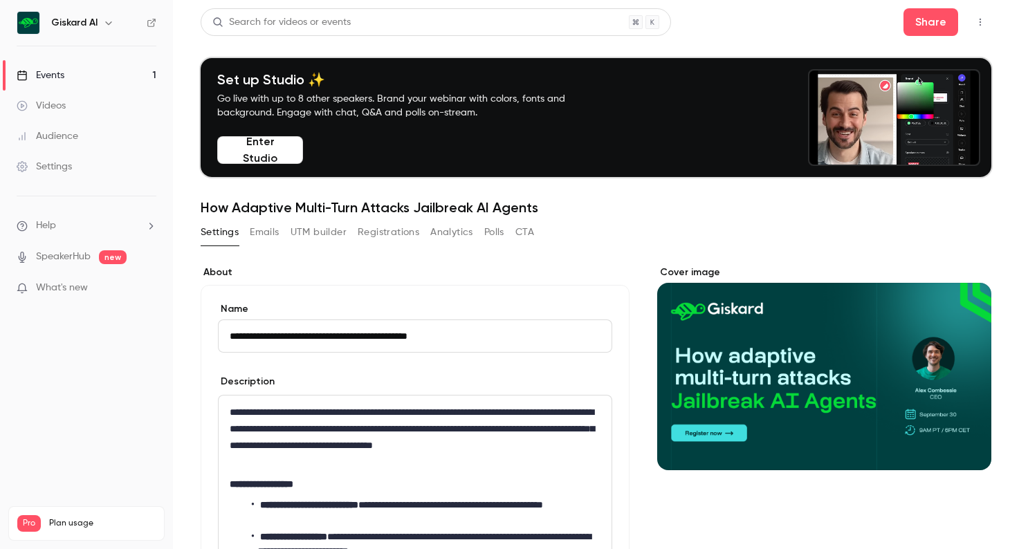
click at [384, 333] on input "**********" at bounding box center [415, 336] width 394 height 33
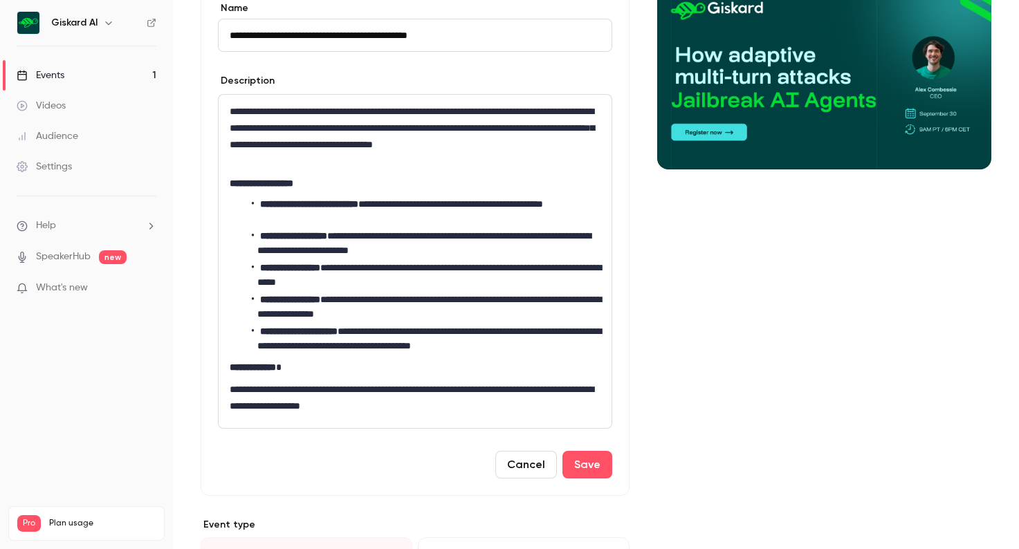
scroll to position [307, 0]
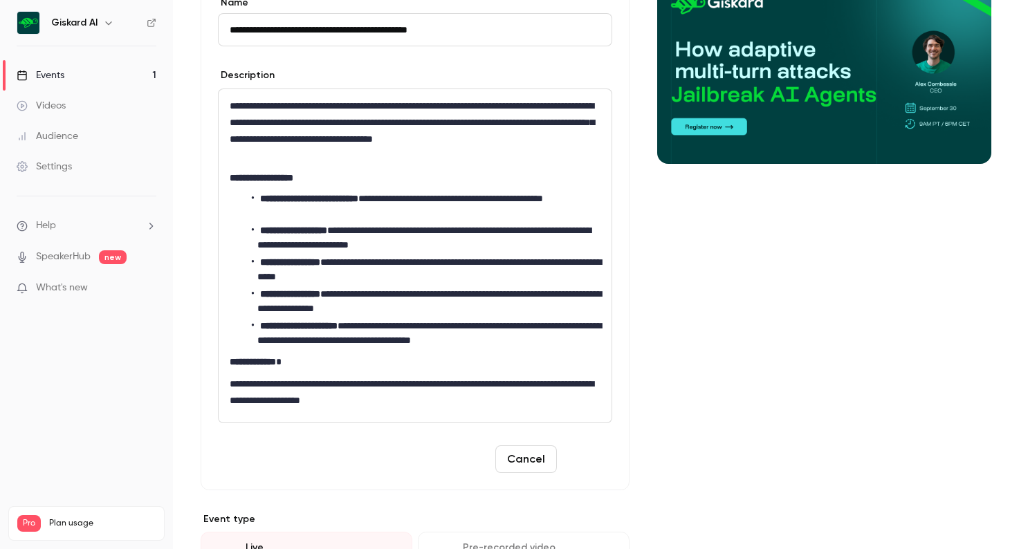
type input "**********"
click at [580, 460] on button "Save" at bounding box center [588, 460] width 50 height 28
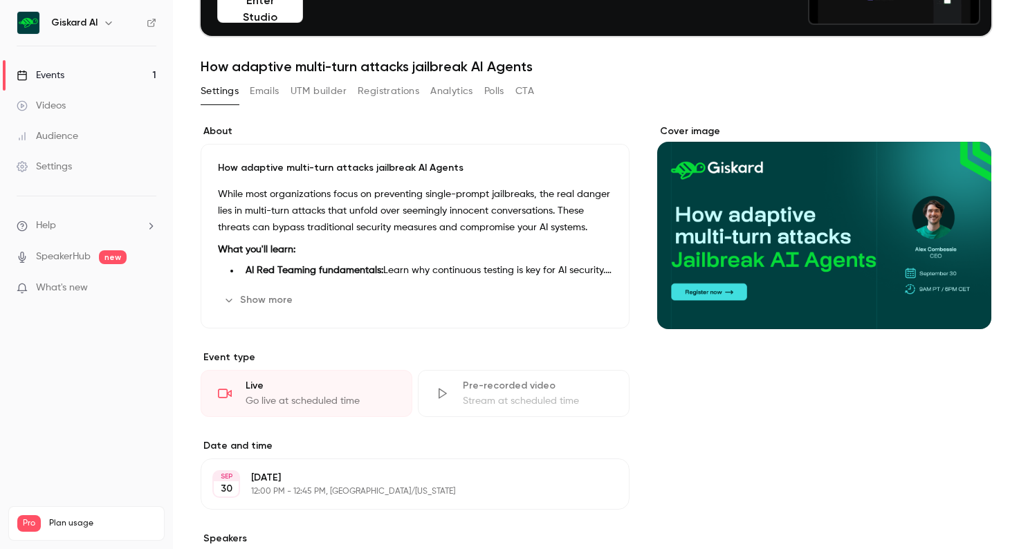
scroll to position [139, 0]
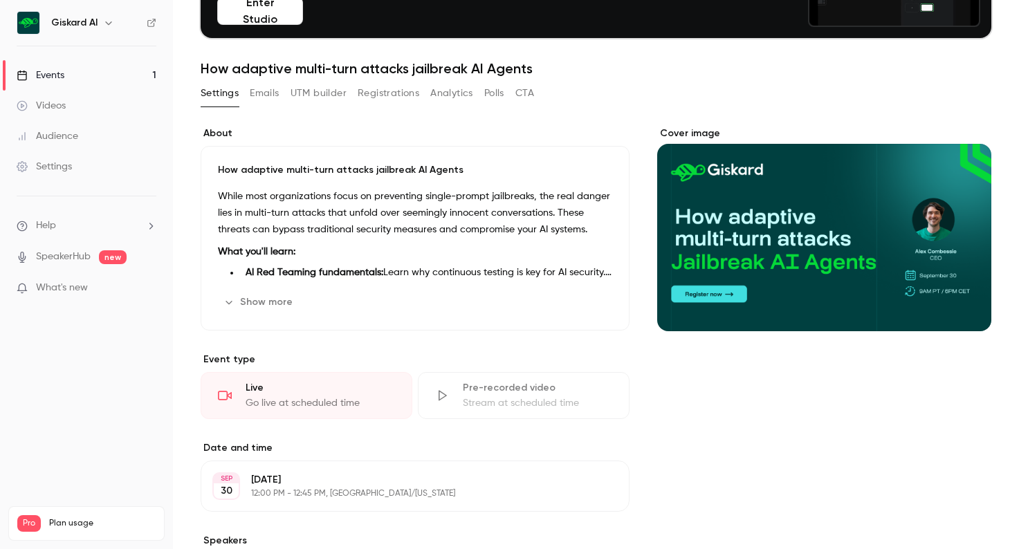
click at [316, 73] on h1 "How adaptive multi-turn attacks jailbreak AI Agents" at bounding box center [596, 68] width 791 height 17
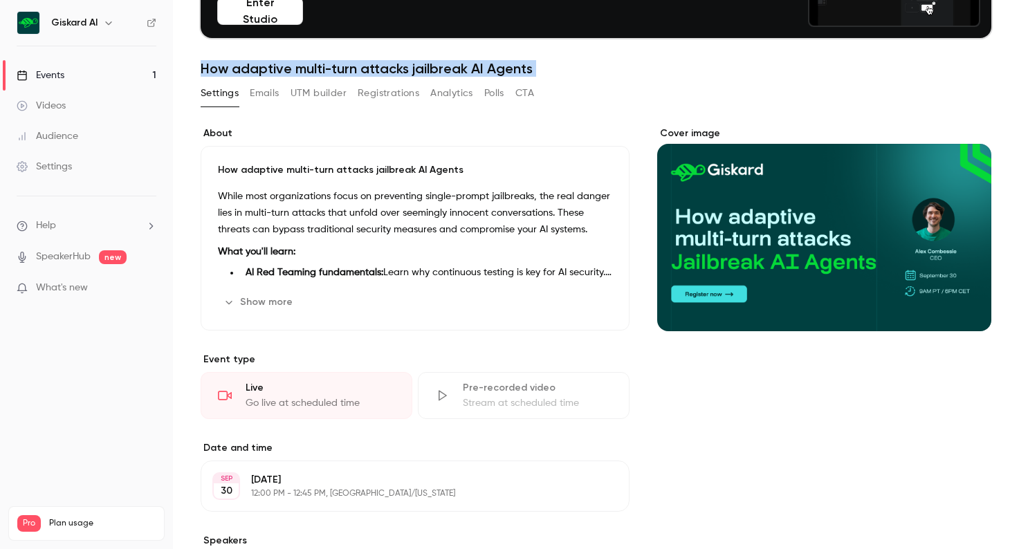
click at [316, 73] on h1 "How adaptive multi-turn attacks jailbreak AI Agents" at bounding box center [596, 68] width 791 height 17
copy div "How adaptive multi-turn attacks jailbreak AI Agents Settings Emails UTM builder…"
click at [313, 92] on button "UTM builder" at bounding box center [319, 93] width 56 height 22
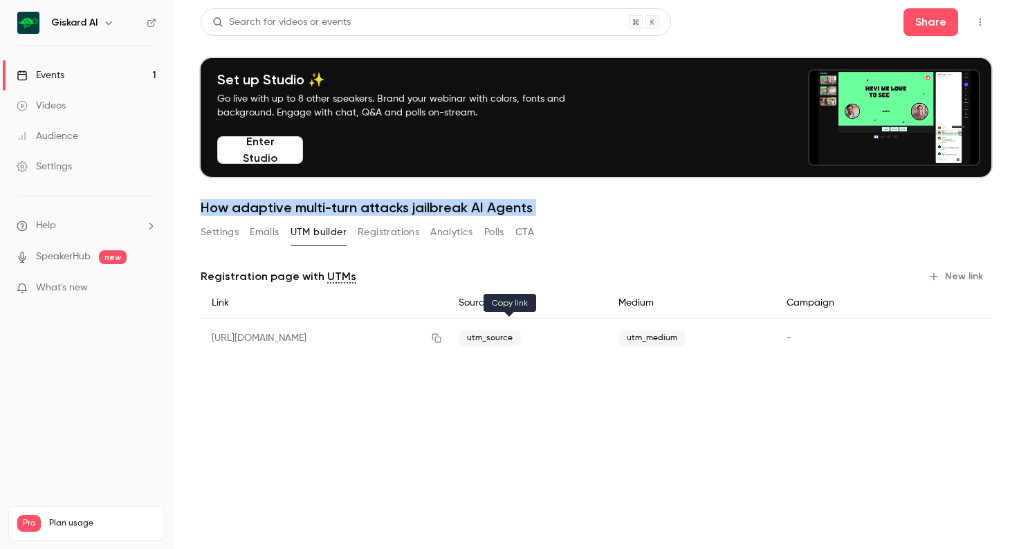
click at [442, 336] on icon "button" at bounding box center [436, 339] width 11 height 10
